Goal: Navigation & Orientation: Find specific page/section

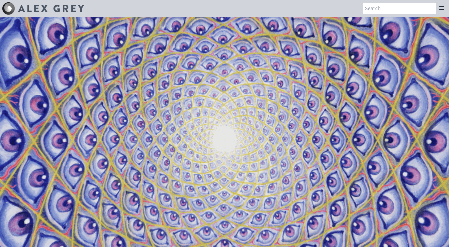
click at [11, 6] on img at bounding box center [8, 8] width 13 height 13
drag, startPoint x: 387, startPoint y: 9, endPoint x: 383, endPoint y: 11, distance: 4.7
click at [384, 11] on input "search" at bounding box center [400, 9] width 74 height 12
click at [445, 5] on div at bounding box center [441, 9] width 11 height 12
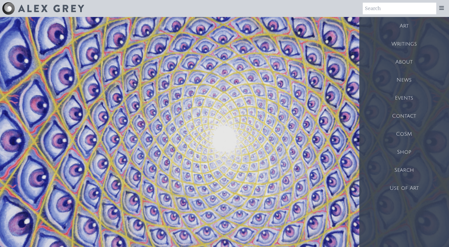
click at [441, 9] on icon at bounding box center [441, 8] width 6 height 6
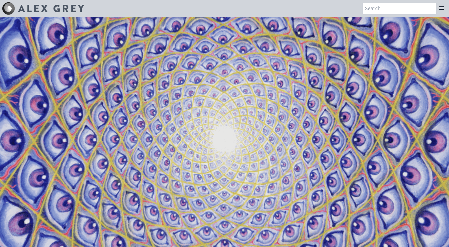
click at [441, 9] on icon at bounding box center [441, 8] width 6 height 6
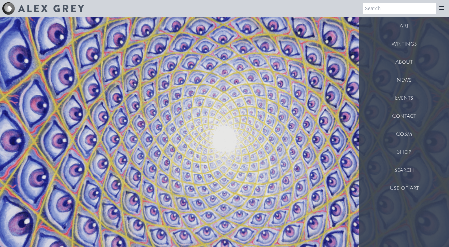
click at [404, 28] on div "Art" at bounding box center [404, 26] width 90 height 18
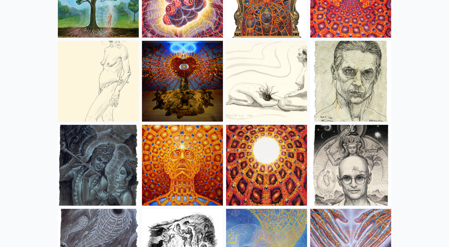
scroll to position [3662, 0]
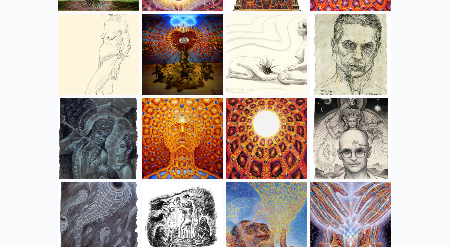
click at [194, 121] on img at bounding box center [182, 138] width 81 height 81
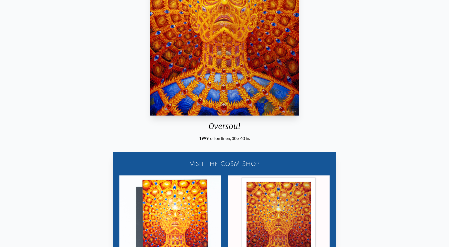
scroll to position [250, 0]
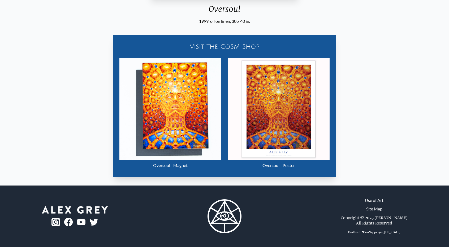
click at [299, 122] on img "23 / 31" at bounding box center [279, 109] width 102 height 102
